Goal: Navigation & Orientation: Find specific page/section

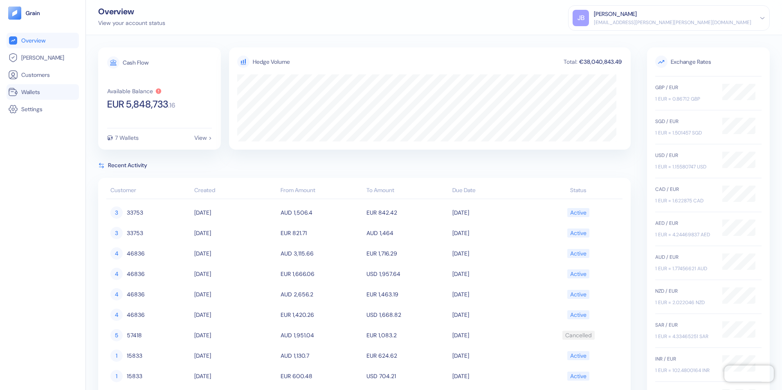
click at [38, 92] on span "Wallets" at bounding box center [30, 92] width 19 height 8
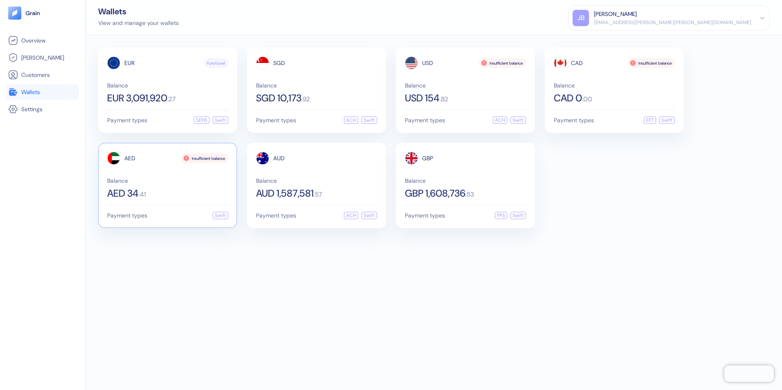
click at [169, 190] on div "AED 34 . 41" at bounding box center [167, 194] width 121 height 10
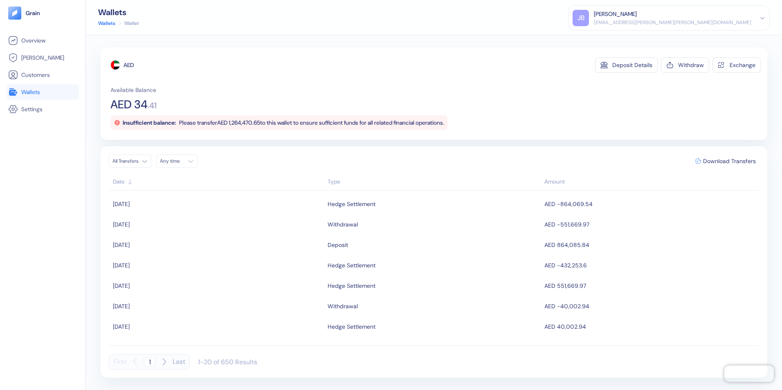
click at [27, 89] on span "Wallets" at bounding box center [30, 92] width 19 height 8
